Goal: Task Accomplishment & Management: Complete application form

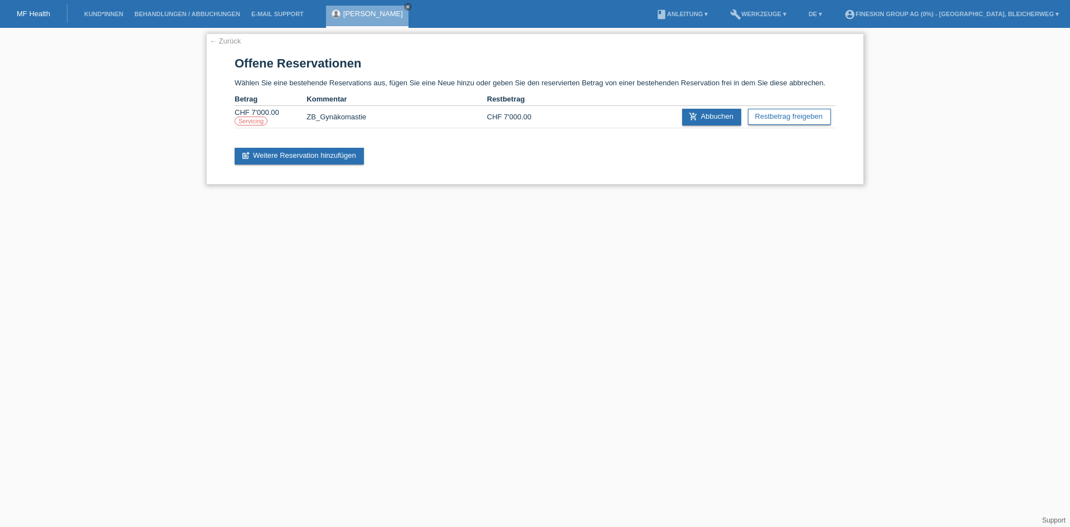
click at [229, 41] on link "← Zurück" at bounding box center [225, 41] width 31 height 8
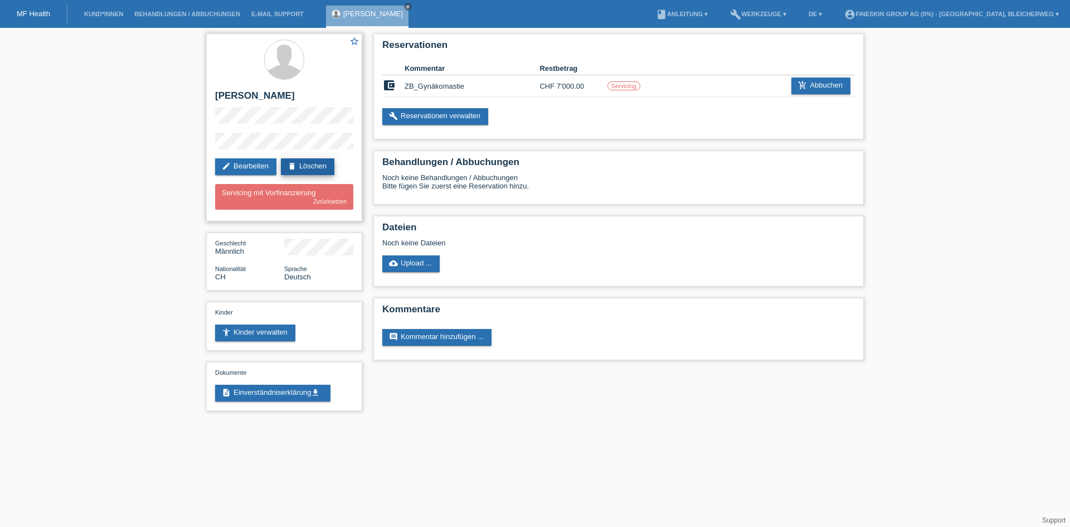
click at [313, 164] on link "delete Löschen" at bounding box center [308, 166] width 54 height 17
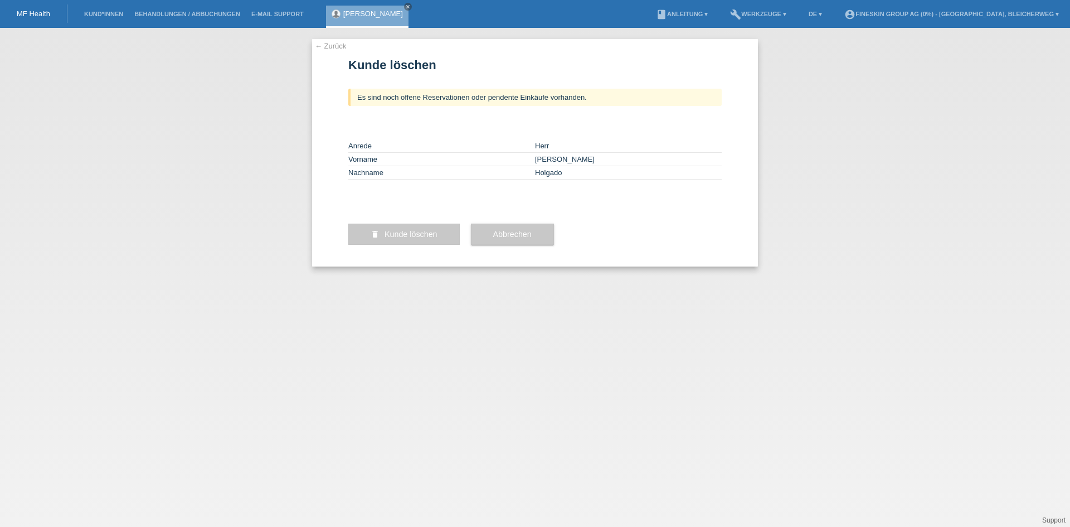
click at [403, 245] on button "delete Kunde löschen" at bounding box center [403, 234] width 111 height 21
click at [334, 47] on link "← Zurück" at bounding box center [330, 46] width 31 height 8
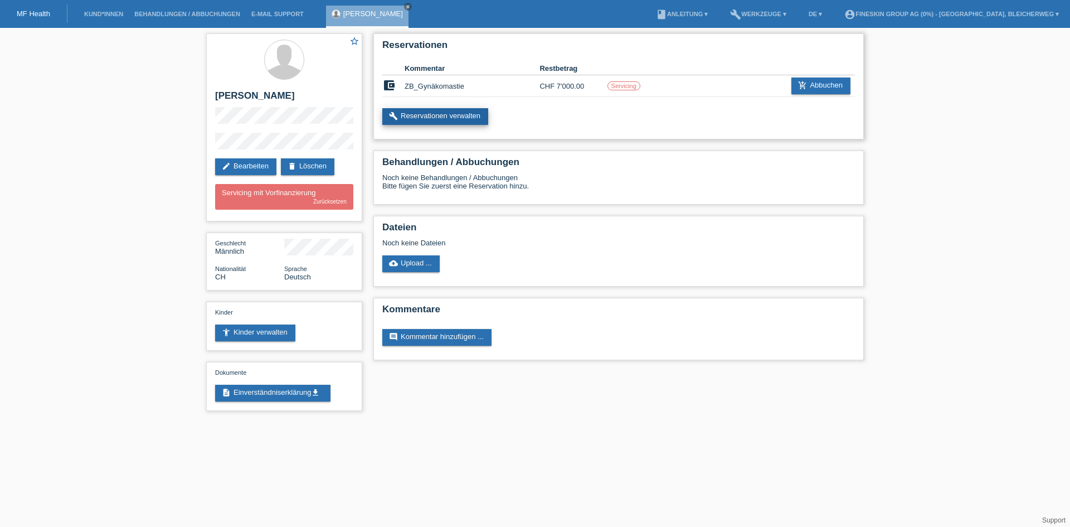
click at [444, 120] on link "build Reservationen verwalten" at bounding box center [435, 116] width 106 height 17
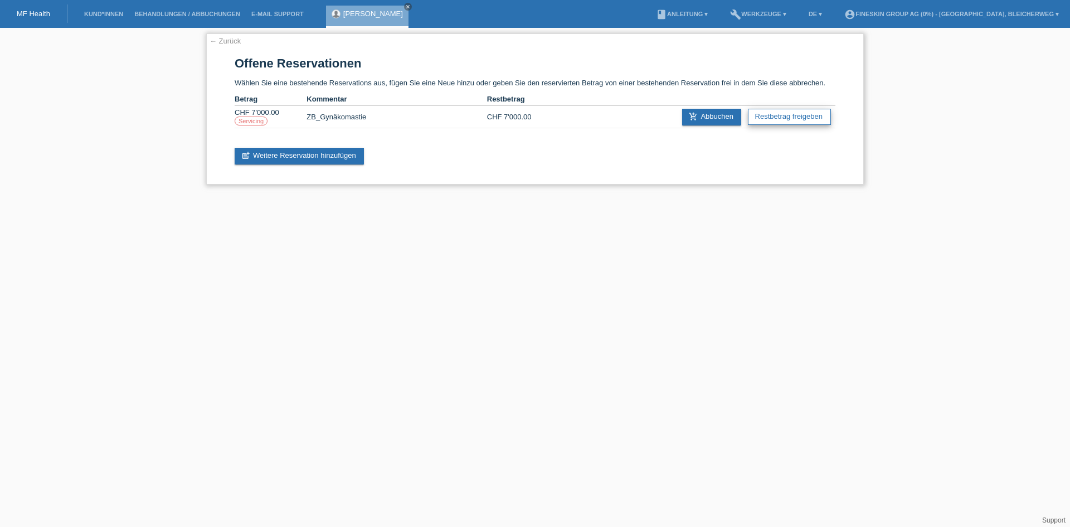
click at [802, 114] on link "Restbetrag freigeben" at bounding box center [789, 117] width 83 height 16
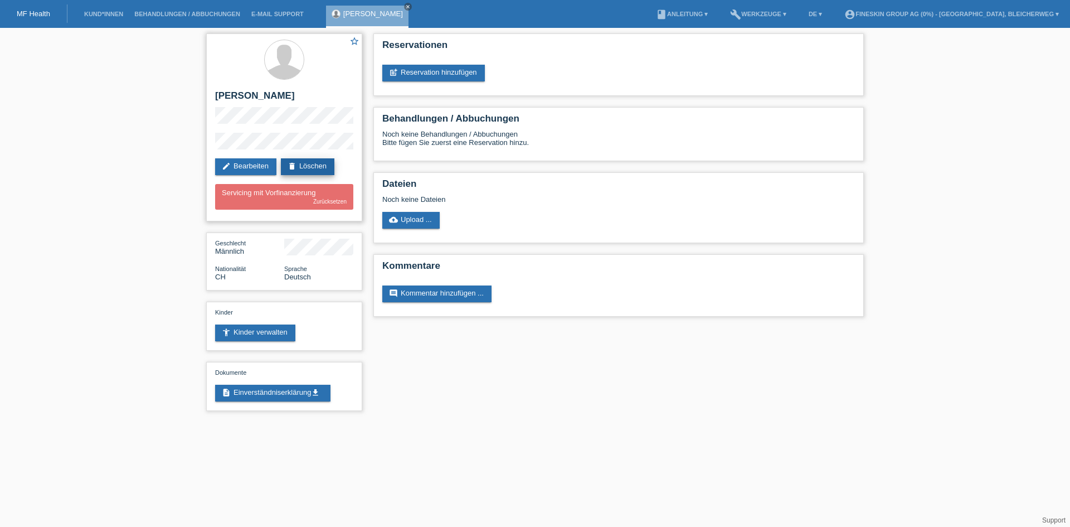
click at [325, 167] on link "delete Löschen" at bounding box center [308, 166] width 54 height 17
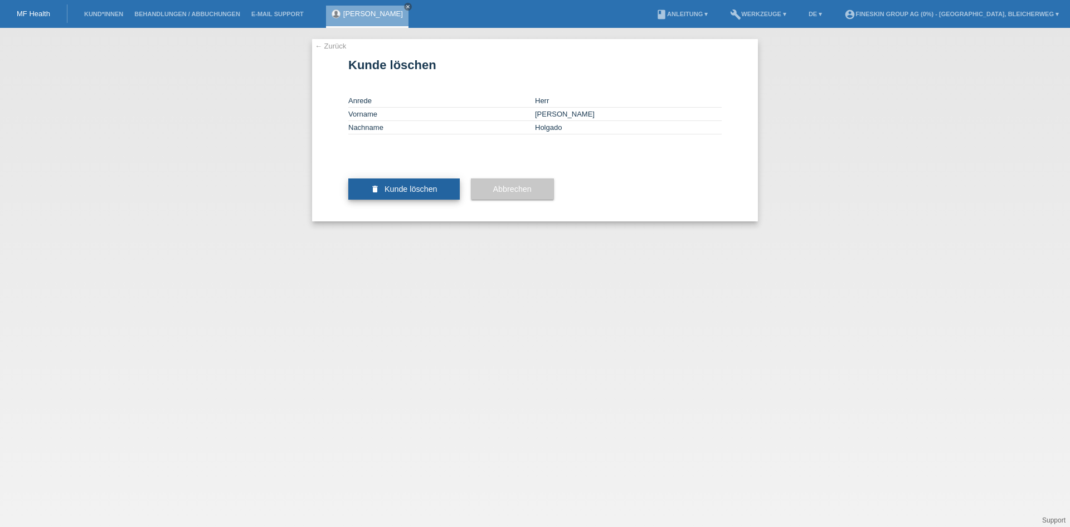
click at [397, 193] on span "Kunde löschen" at bounding box center [411, 189] width 53 height 9
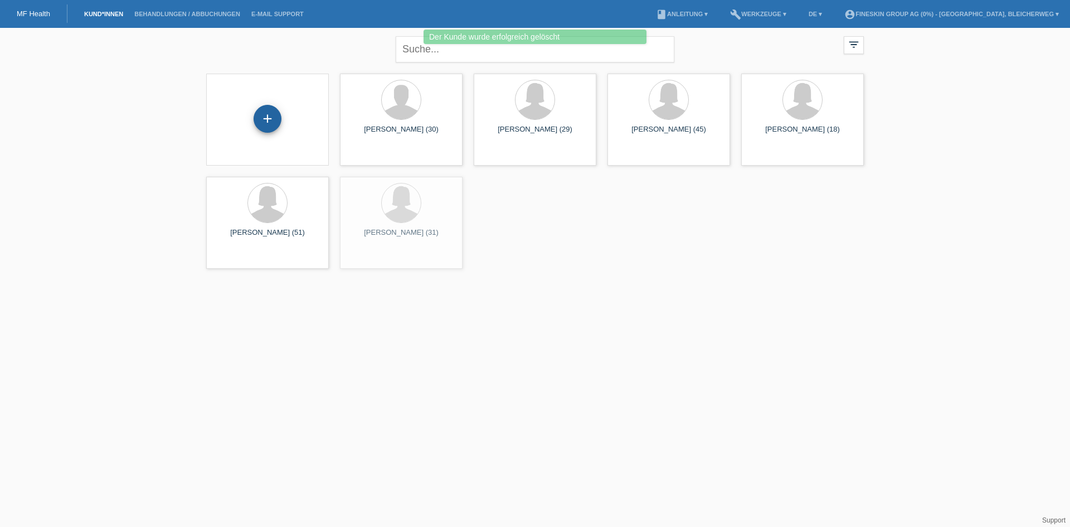
click at [263, 126] on div "+" at bounding box center [268, 119] width 28 height 28
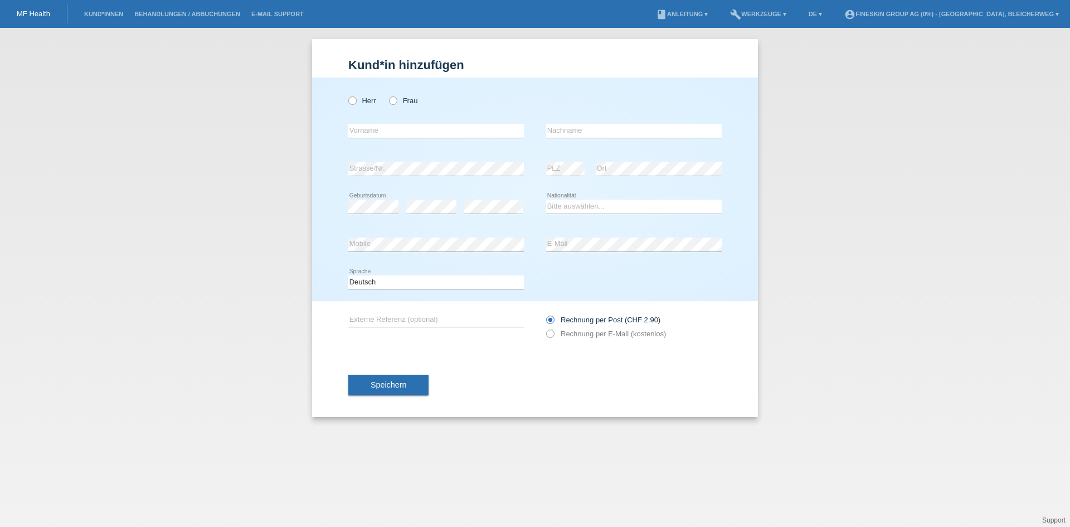
click at [348, 101] on div "Herr Frau error Vorname error" at bounding box center [535, 189] width 446 height 224
click at [346, 103] on div "Herr Frau error Vorname error" at bounding box center [535, 189] width 446 height 224
click at [358, 102] on label "Herr" at bounding box center [362, 100] width 28 height 8
click at [356, 102] on input "Herr" at bounding box center [351, 99] width 7 height 7
radio input "true"
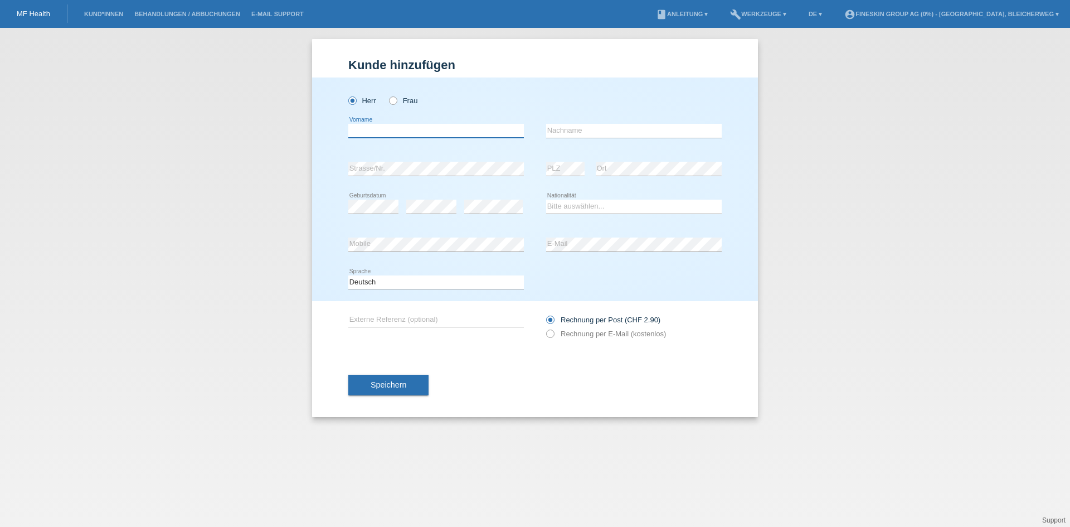
click at [371, 135] on input "text" at bounding box center [436, 131] width 176 height 14
type input "Vincent"
type input "Holgado"
click at [593, 208] on select "Bitte auswählen... Schweiz Deutschland Liechtenstein Österreich ------------ Af…" at bounding box center [634, 206] width 176 height 13
select select "CH"
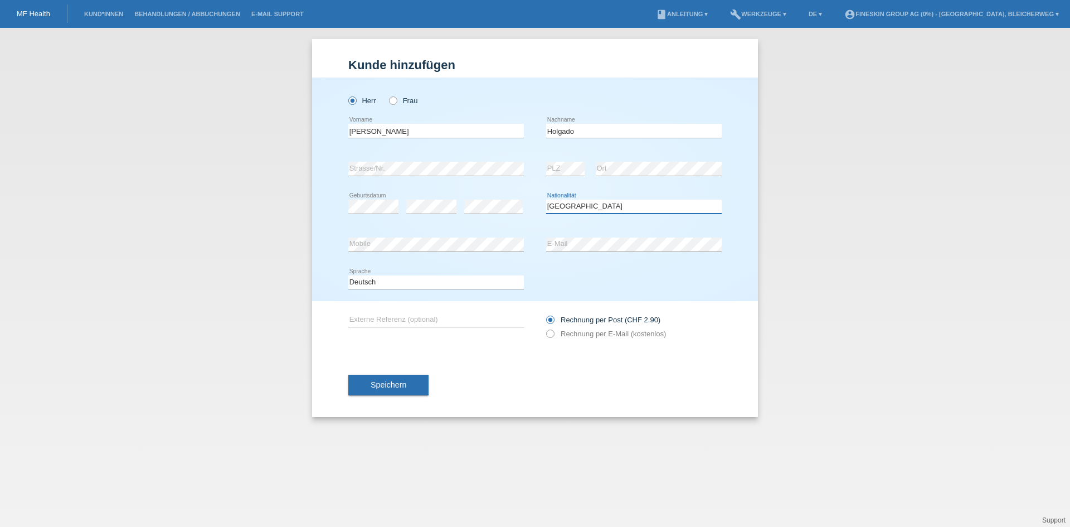
click at [546, 200] on select "Bitte auswählen... Schweiz Deutschland Liechtenstein Österreich ------------ Af…" at bounding box center [634, 206] width 176 height 13
click at [415, 251] on icon at bounding box center [436, 251] width 176 height 1
click at [545, 328] on icon at bounding box center [545, 328] width 0 height 0
click at [548, 332] on input "Rechnung per E-Mail (kostenlos)" at bounding box center [549, 336] width 7 height 14
radio input "true"
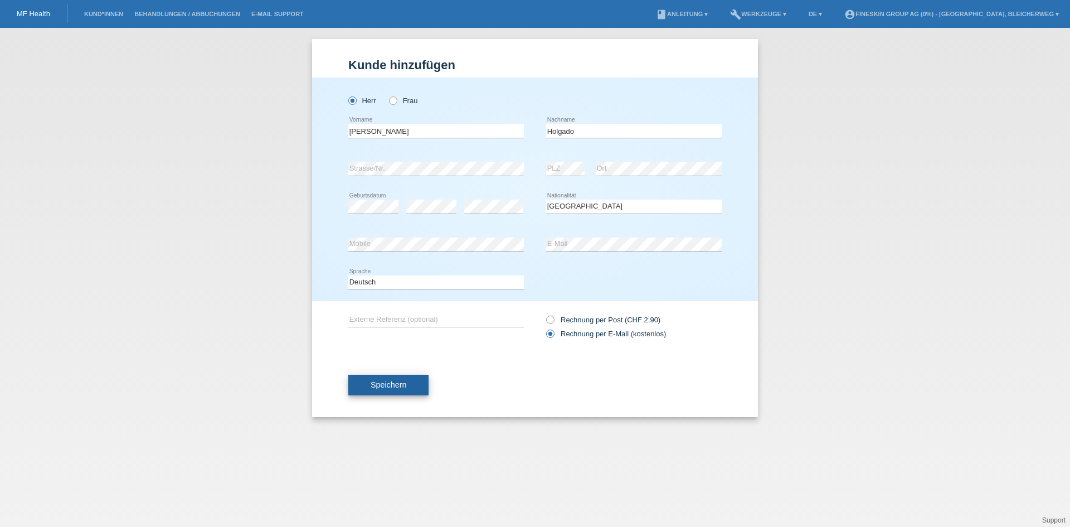
click at [401, 379] on button "Speichern" at bounding box center [388, 385] width 80 height 21
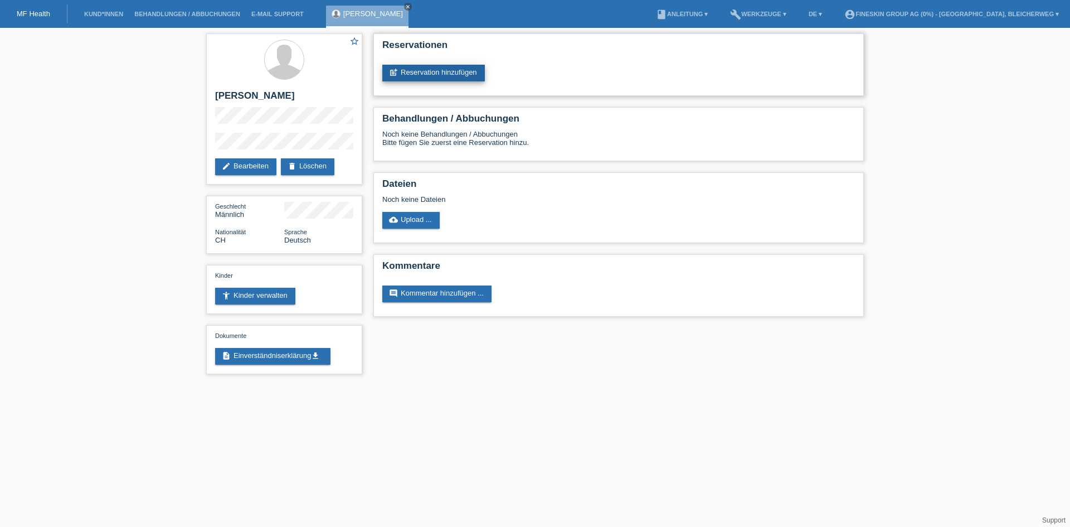
click at [418, 70] on link "post_add Reservation hinzufügen" at bounding box center [433, 73] width 103 height 17
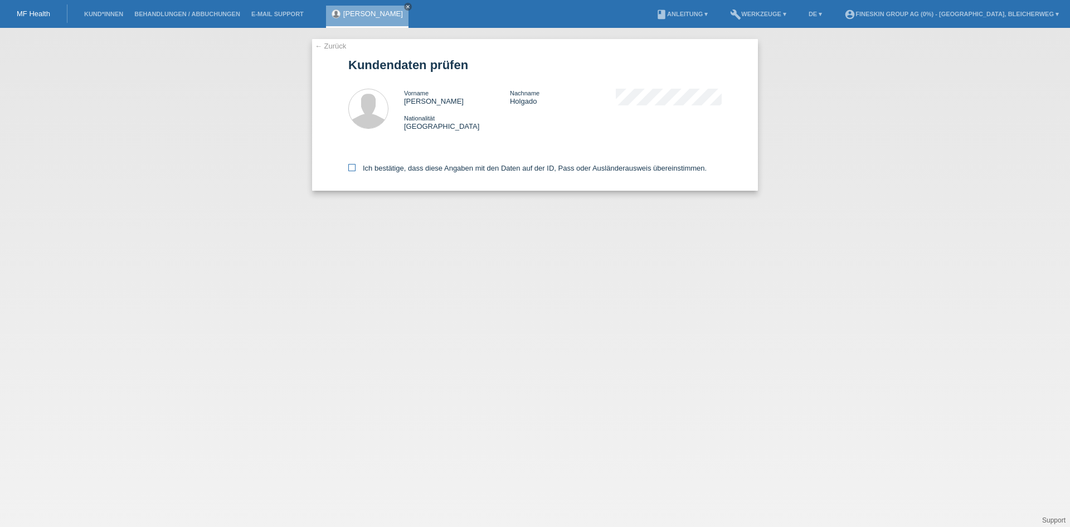
click at [351, 165] on icon at bounding box center [351, 167] width 7 height 7
click at [351, 165] on input "Ich bestätige, dass diese Angaben mit den Daten auf der ID, Pass oder Ausländer…" at bounding box center [351, 167] width 7 height 7
checkbox input "true"
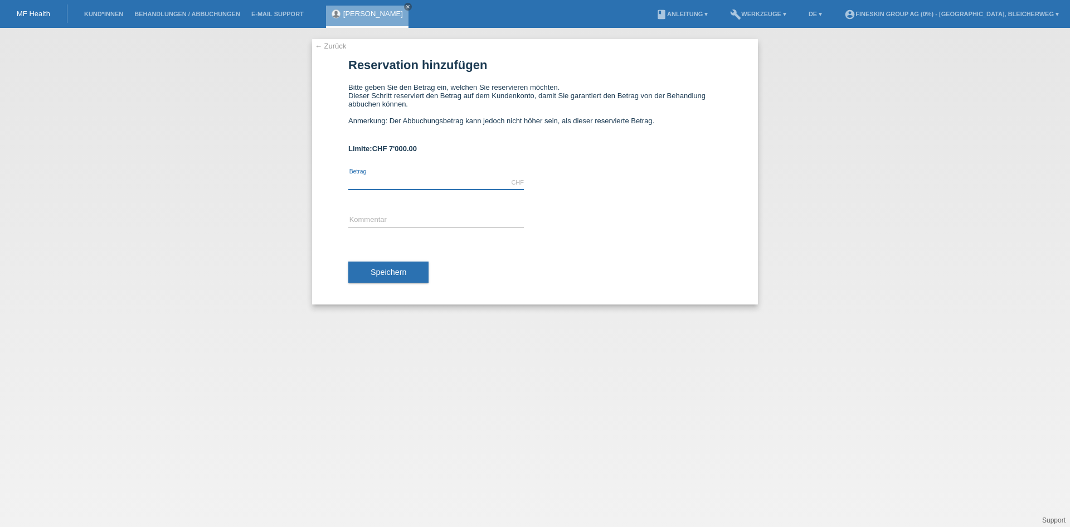
click at [395, 182] on input "text" at bounding box center [436, 183] width 176 height 14
type input "7000.00"
drag, startPoint x: 357, startPoint y: 218, endPoint x: 365, endPoint y: 210, distance: 11.1
click at [357, 218] on input "text" at bounding box center [436, 220] width 176 height 14
type input "ZB_Gynäkomastie"
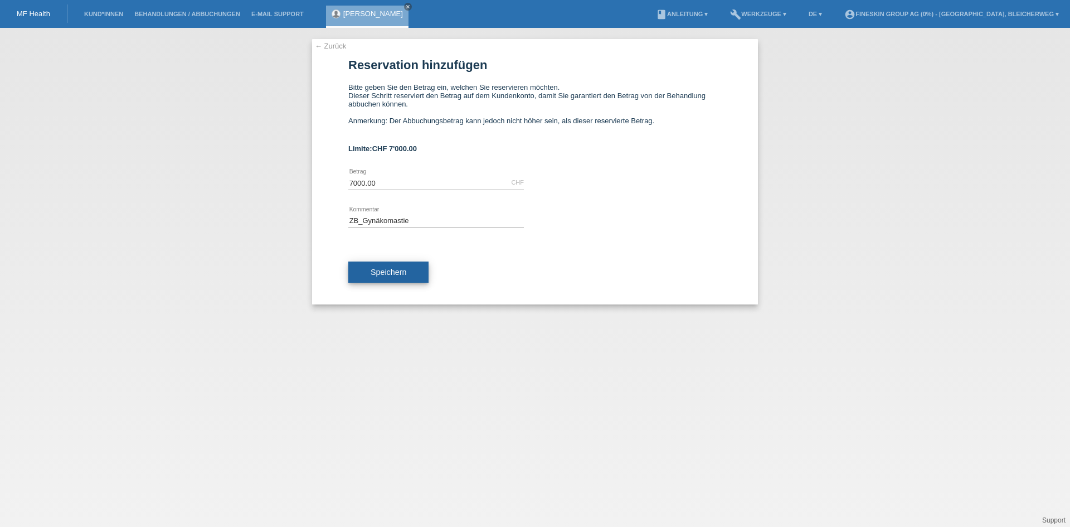
click at [394, 270] on span "Speichern" at bounding box center [389, 272] width 36 height 9
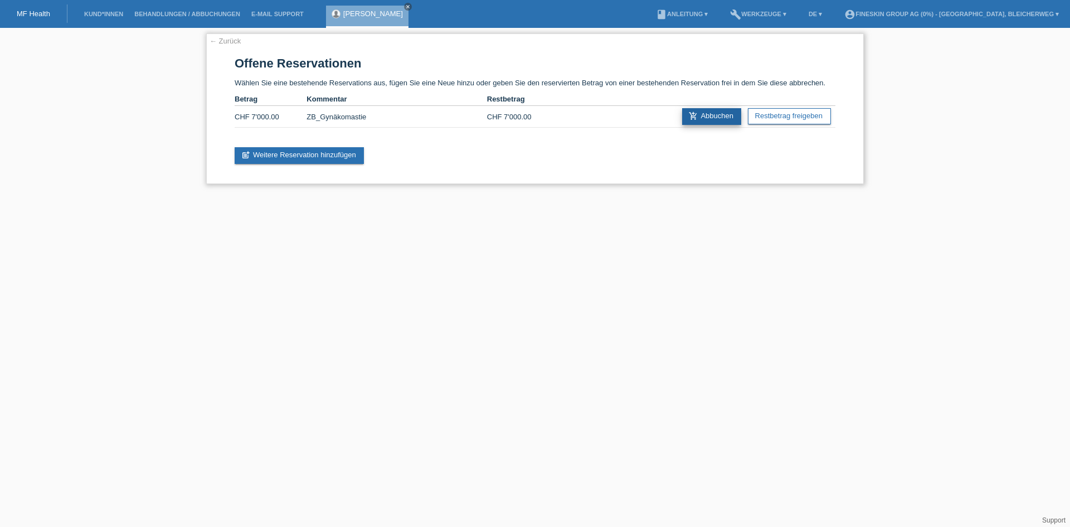
click at [721, 114] on link "add_shopping_cart Abbuchen" at bounding box center [711, 116] width 59 height 17
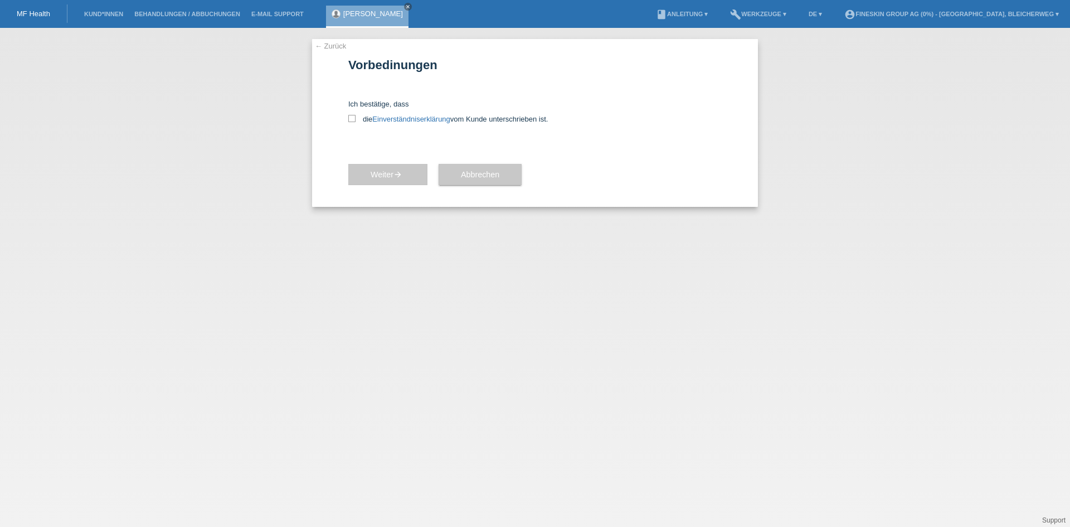
click at [348, 120] on div "← Zurück Vorbedinungen Ich bestätige, dass die Einverständniserklärung vom Kund…" at bounding box center [535, 123] width 446 height 168
click at [354, 119] on icon at bounding box center [351, 118] width 7 height 7
click at [354, 119] on input "die Einverständniserklärung vom Kunde unterschrieben ist." at bounding box center [351, 118] width 7 height 7
checkbox input "true"
click at [374, 176] on span "Weiter arrow_forward" at bounding box center [388, 174] width 35 height 9
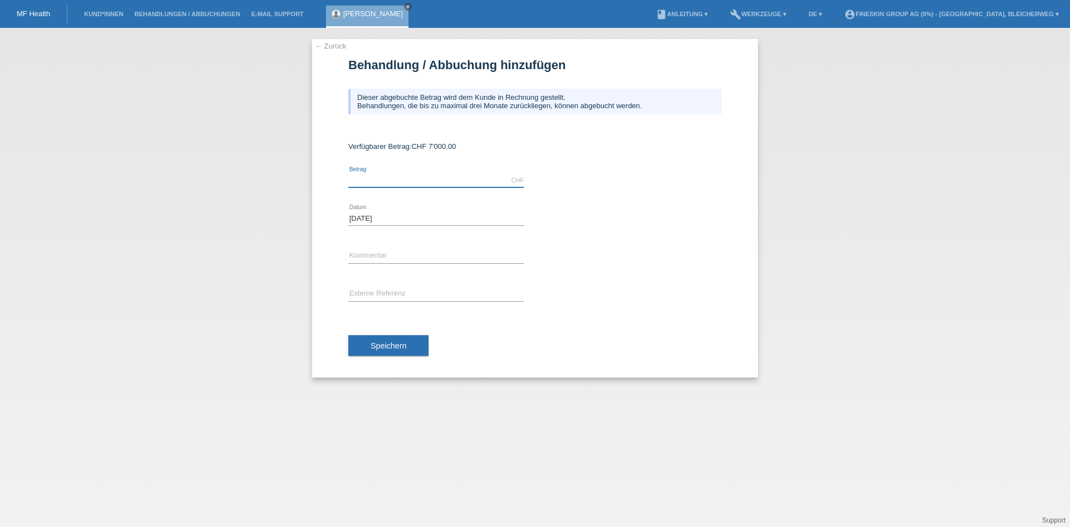
click at [378, 180] on input "text" at bounding box center [436, 180] width 176 height 14
type input "7000.00"
click at [376, 257] on input "text" at bounding box center [436, 256] width 176 height 14
type input "ZB_Gynäkomastie"
click at [387, 344] on span "Speichern" at bounding box center [389, 345] width 36 height 9
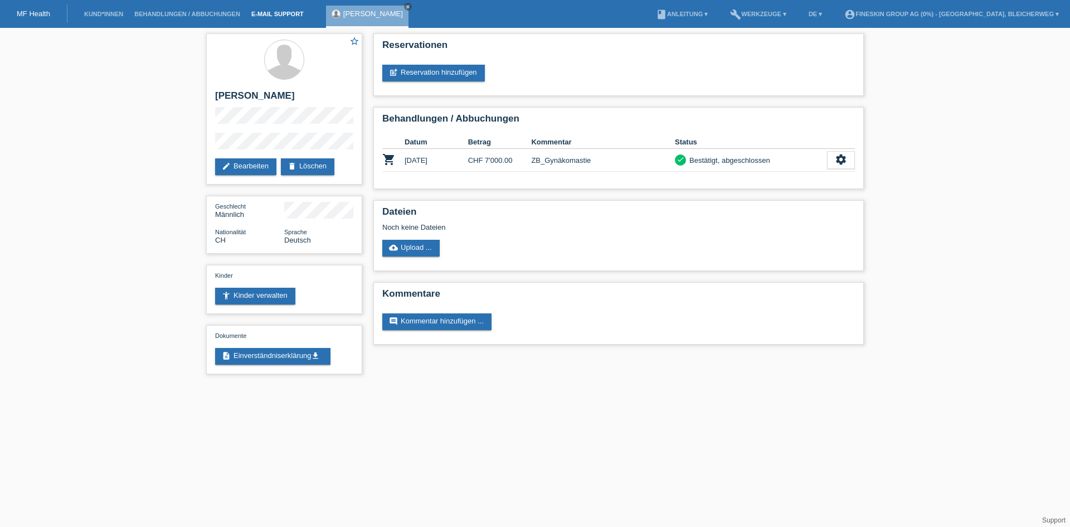
click at [284, 11] on link "E-Mail Support" at bounding box center [278, 14] width 64 height 7
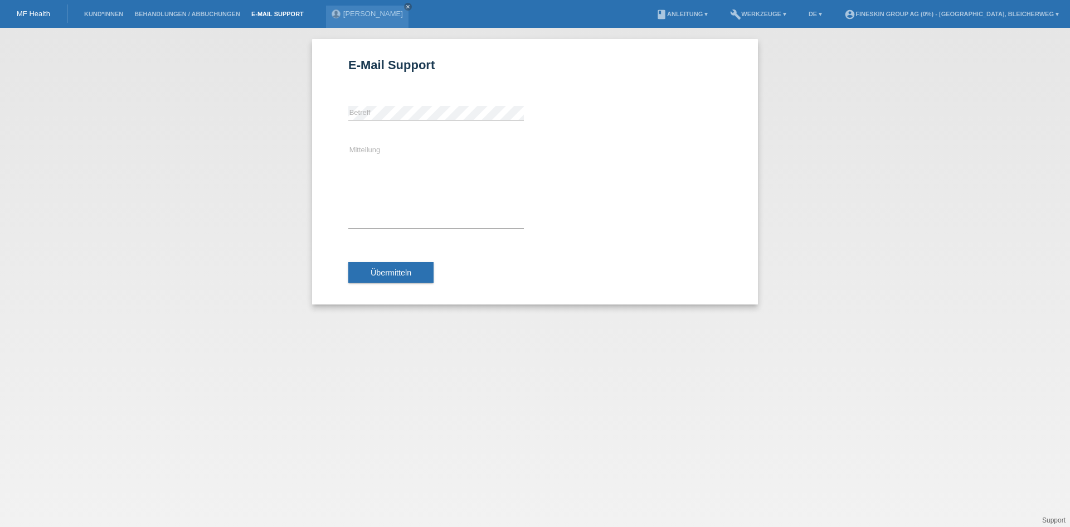
click at [371, 104] on div "error [GEOGRAPHIC_DATA]" at bounding box center [436, 113] width 176 height 38
click at [405, 137] on div "Mitteilung" at bounding box center [436, 186] width 176 height 108
click at [383, 149] on textarea "Mitteilung" at bounding box center [436, 186] width 176 height 84
type textarea "L"
paste textarea "Liebe [PERSON_NAME] Können Sie bitte überprüfen ob ich die Zahlung (Dauerauftra…"
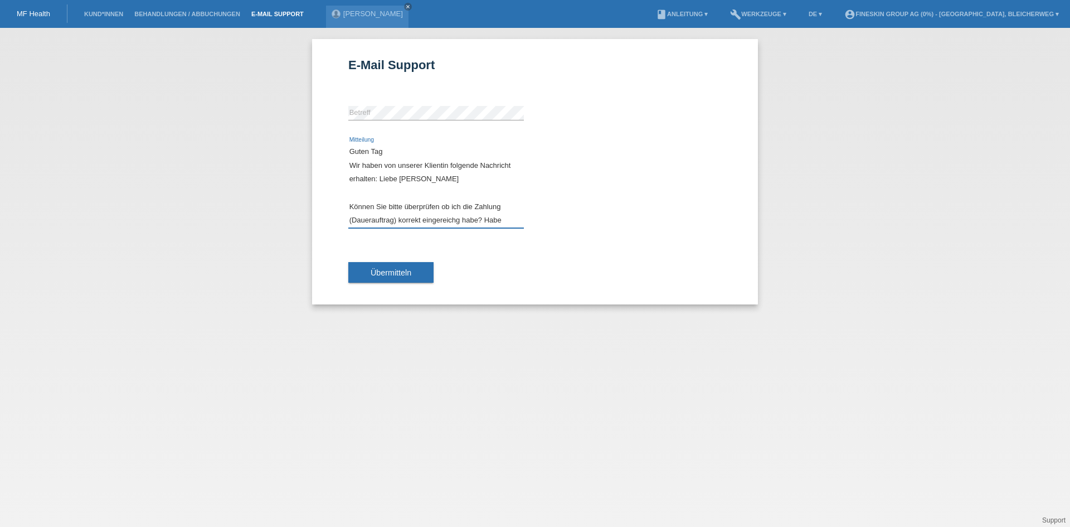
drag, startPoint x: 378, startPoint y: 178, endPoint x: 389, endPoint y: 178, distance: 10.6
click at [383, 178] on textarea "Guten Tag Wir haben von unserer Klientin folgende Nachricht erhalten: Liebe [PE…" at bounding box center [436, 186] width 176 height 84
click at [424, 191] on textarea "Guten Tag Wir haben von unserer Klientin folgende Nachricht erhalten: "Liebe [P…" at bounding box center [436, 186] width 176 height 84
click at [378, 208] on textarea "Guten Tag Wir haben von unserer Klientin folgende Nachricht erhalten: "Liebe [P…" at bounding box center [436, 186] width 176 height 84
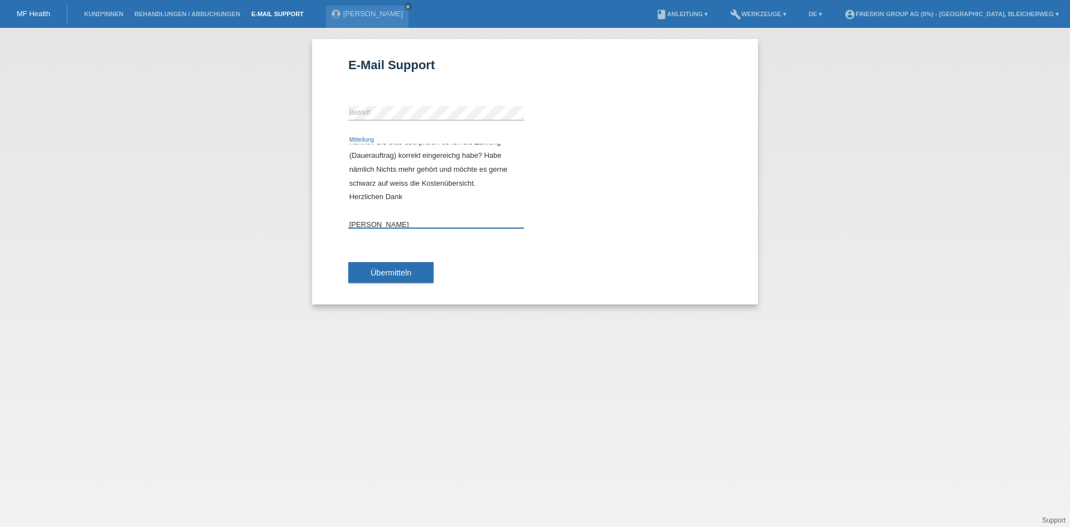
scroll to position [82, 0]
click at [387, 194] on textarea "Guten Tag Wir haben von unserer Klientin folgende Nachricht erhalten: "Liebe [P…" at bounding box center [436, 186] width 176 height 84
click at [393, 205] on textarea "Guten Tag Wir haben von unserer Klientin folgende Nachricht erhalten: "Liebe [P…" at bounding box center [436, 186] width 176 height 84
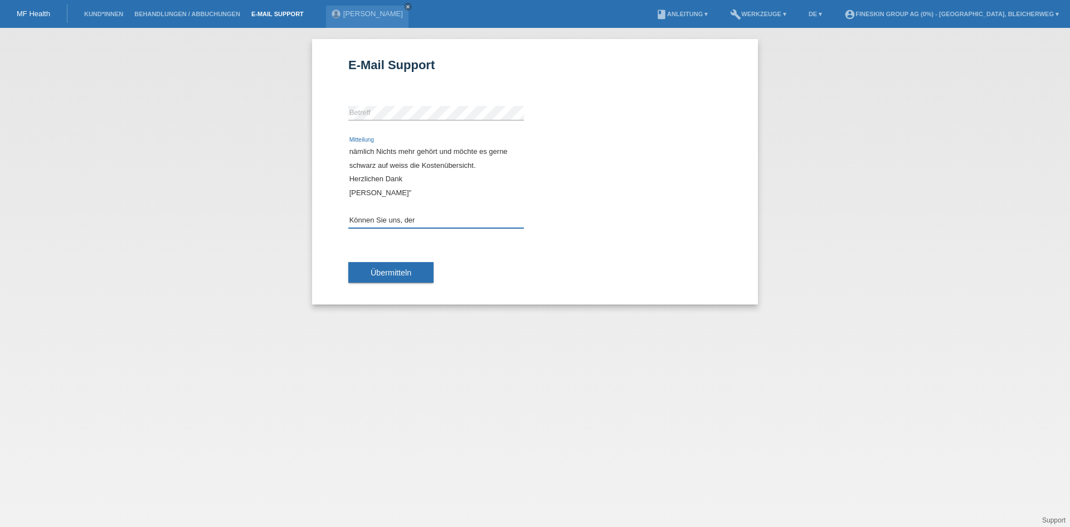
drag, startPoint x: 422, startPoint y: 206, endPoint x: 404, endPoint y: 206, distance: 18.4
click at [404, 206] on textarea "Guten Tag Wir haben von unserer Klientin folgende Nachricht erhalten: "Liebe [P…" at bounding box center [436, 186] width 176 height 84
click at [416, 221] on textarea "Guten Tag Wir haben von unserer Klientin folgende Nachricht erhalten: "Liebe [P…" at bounding box center [436, 186] width 176 height 84
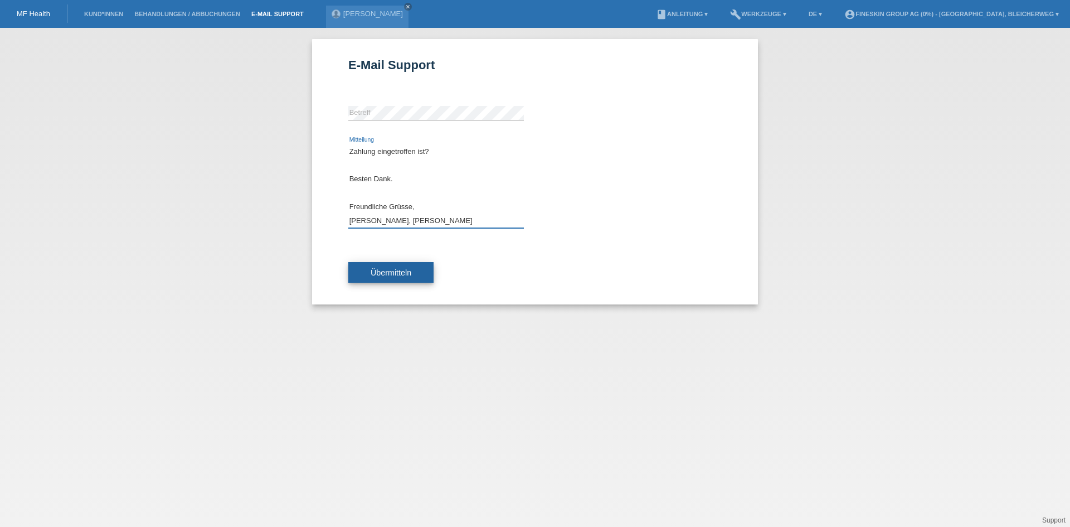
type textarea "Guten Tag Wir haben von unserer Klientin folgende Nachricht erhalten: "Liebe [P…"
click at [395, 275] on span "Übermitteln" at bounding box center [391, 272] width 41 height 9
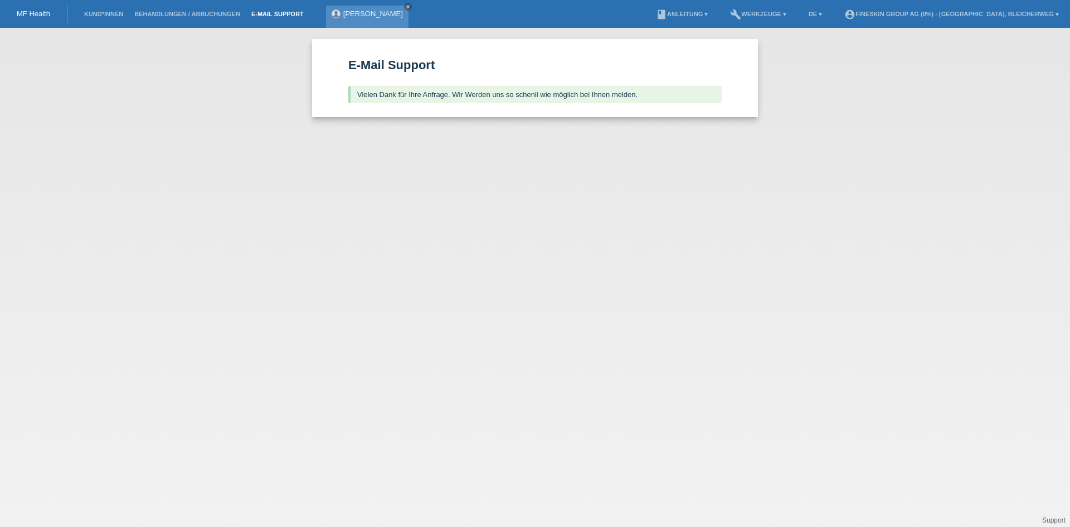
click at [405, 6] on icon "close" at bounding box center [408, 7] width 6 height 6
